Goal: Task Accomplishment & Management: Use online tool/utility

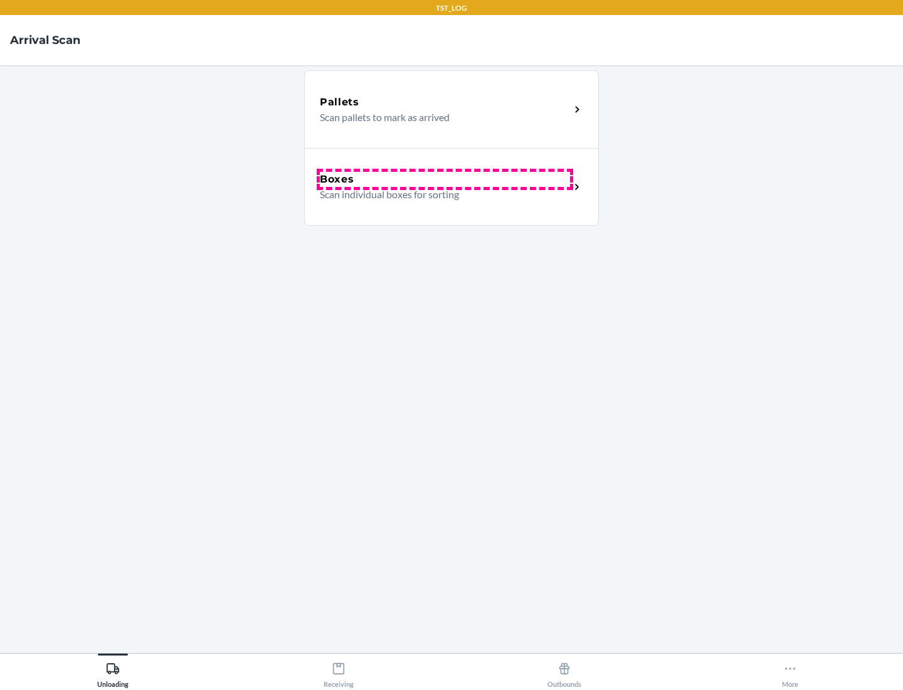
click at [444, 179] on div "Boxes" at bounding box center [445, 179] width 250 height 15
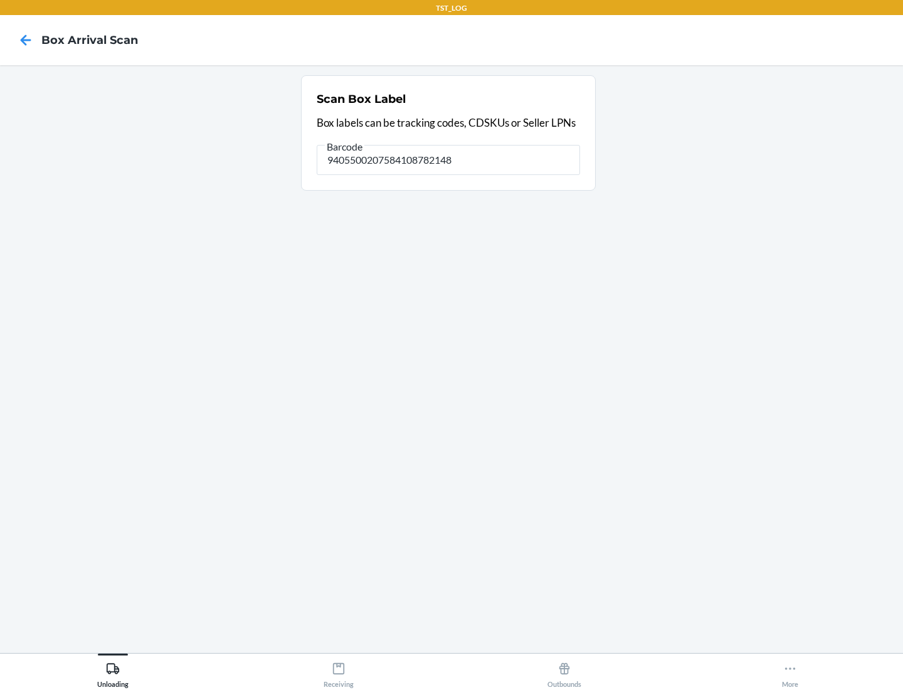
type input "9405500207584108782148"
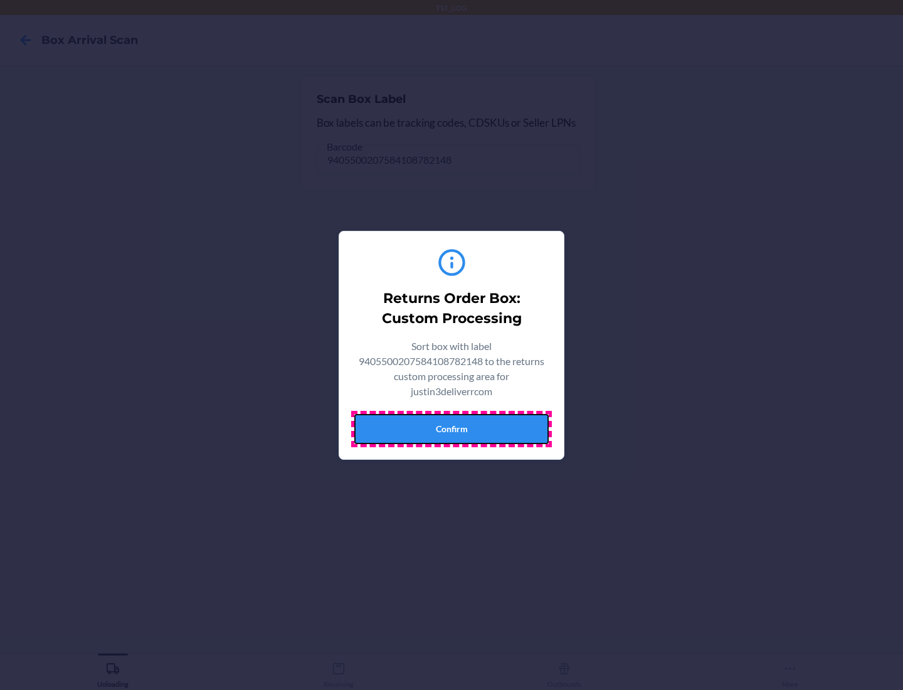
click at [451, 428] on button "Confirm" at bounding box center [451, 429] width 194 height 30
